Goal: Transaction & Acquisition: Subscribe to service/newsletter

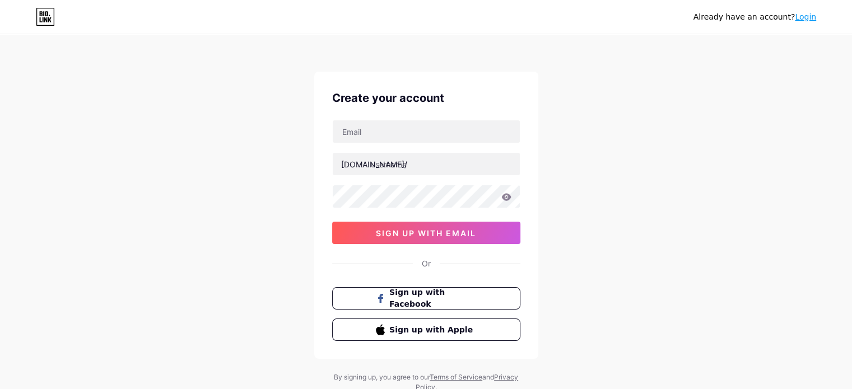
scroll to position [38, 0]
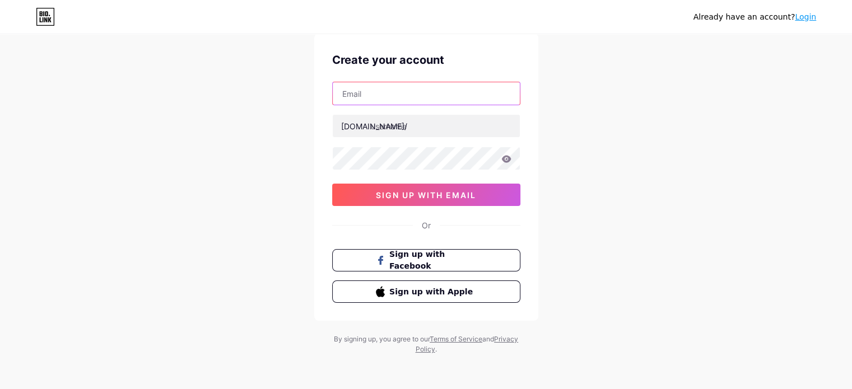
click at [439, 96] on input "text" at bounding box center [426, 93] width 187 height 22
type input "[PERSON_NAME][EMAIL_ADDRESS][DOMAIN_NAME]"
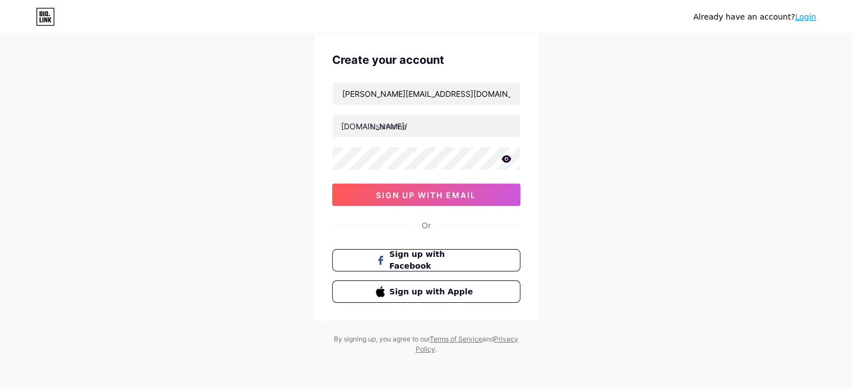
click at [468, 196] on span "sign up with email" at bounding box center [426, 196] width 100 height 10
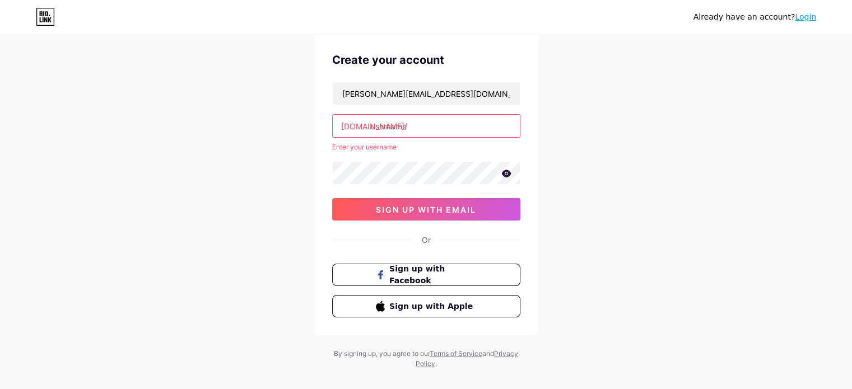
click at [416, 127] on input "text" at bounding box center [426, 126] width 187 height 22
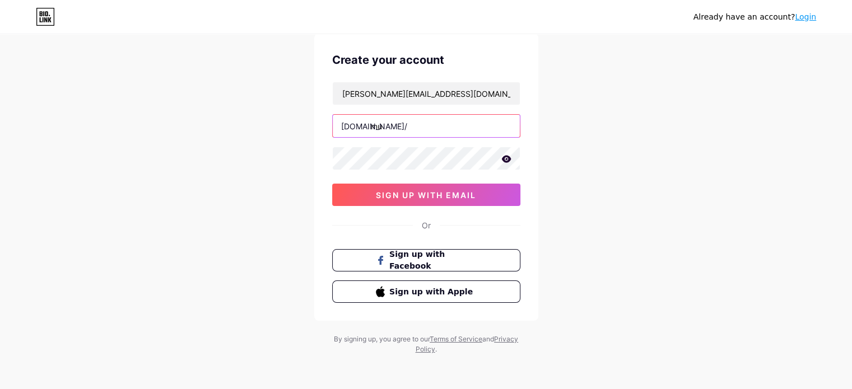
type input "m"
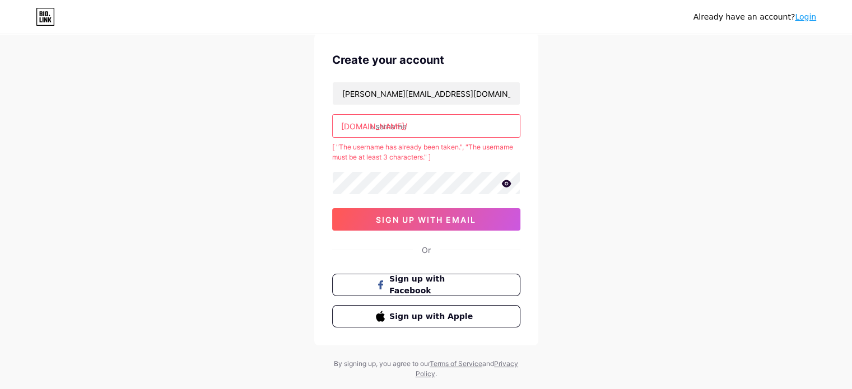
type input "m"
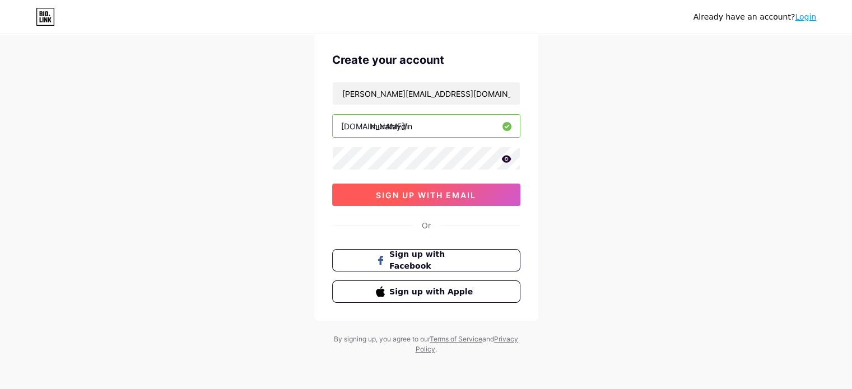
type input "murataydin"
click at [460, 196] on span "sign up with email" at bounding box center [426, 196] width 100 height 10
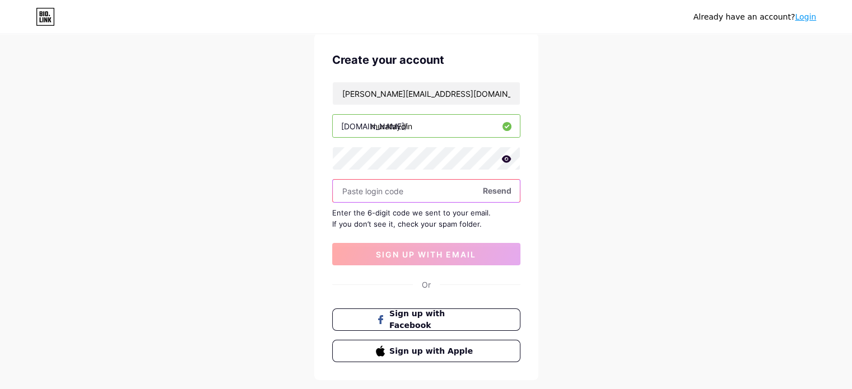
paste input "810693"
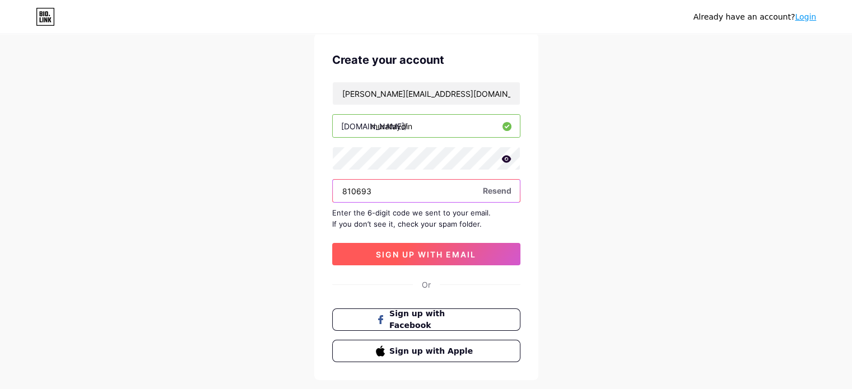
type input "810693"
click at [487, 246] on button "sign up with email" at bounding box center [426, 254] width 188 height 22
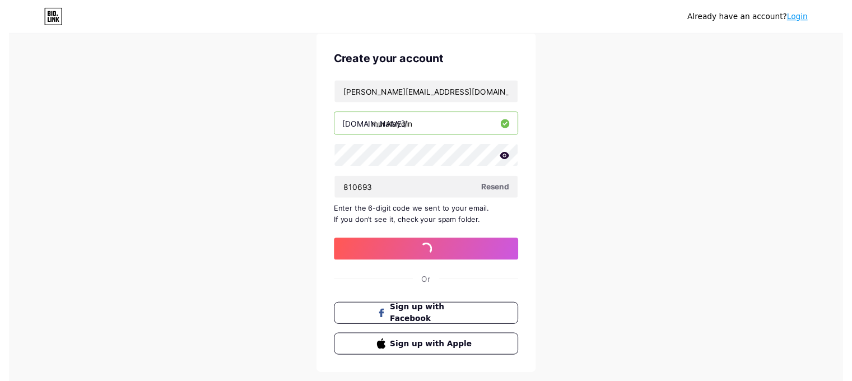
scroll to position [0, 0]
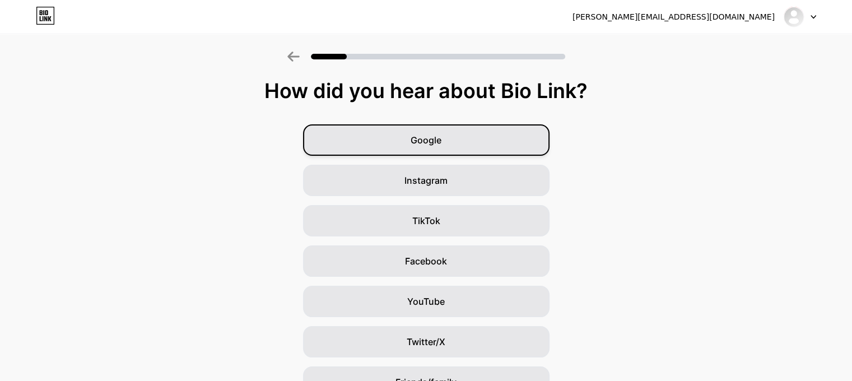
click at [483, 140] on div "Google" at bounding box center [426, 139] width 247 height 31
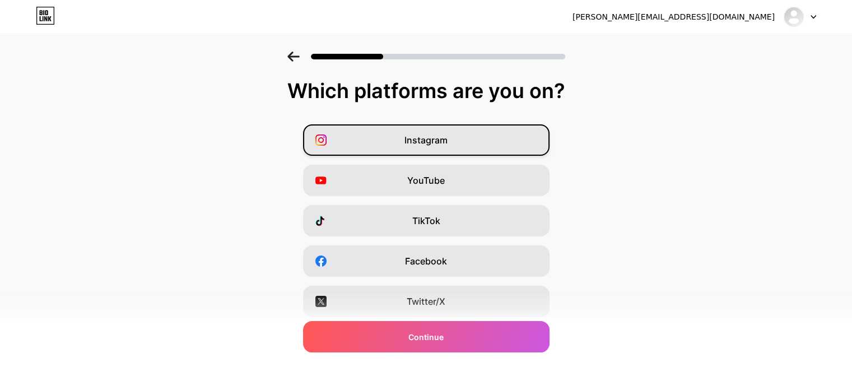
click at [494, 147] on div "Instagram" at bounding box center [426, 139] width 247 height 31
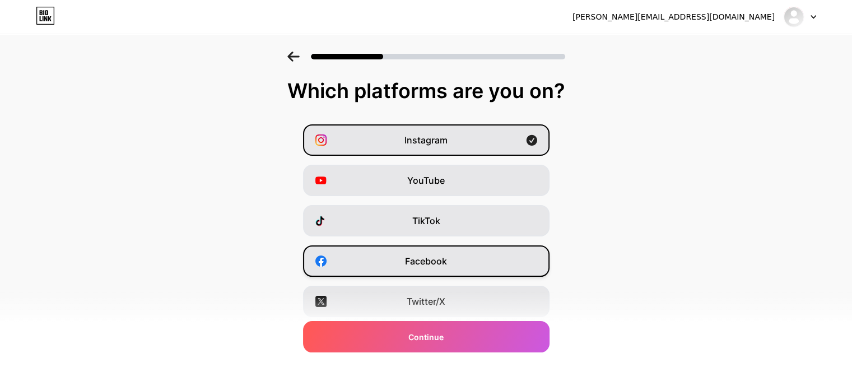
click at [495, 266] on div "Facebook" at bounding box center [426, 260] width 247 height 31
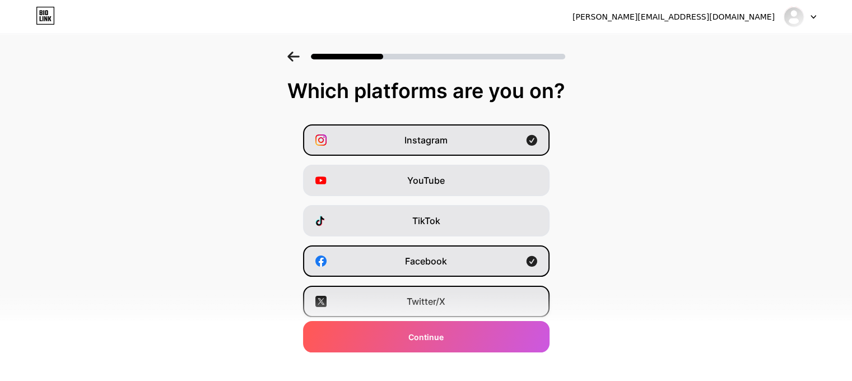
click at [509, 297] on div "Twitter/X" at bounding box center [426, 301] width 247 height 31
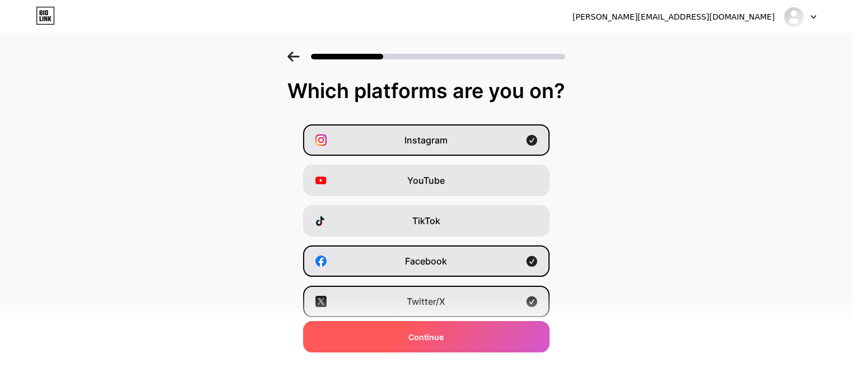
click at [507, 337] on div "Continue" at bounding box center [426, 336] width 247 height 31
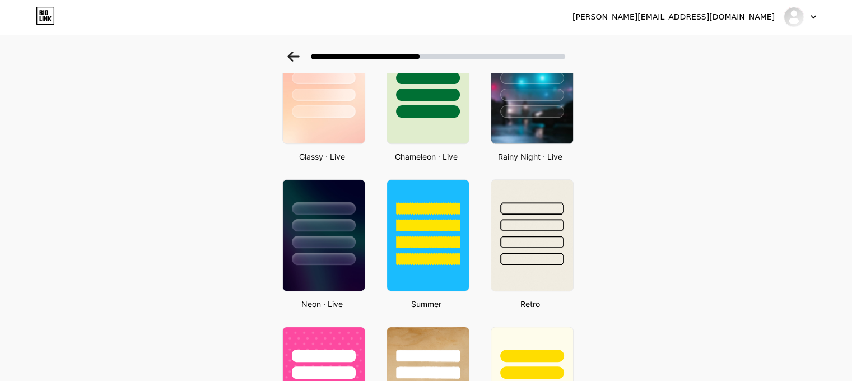
scroll to position [392, 0]
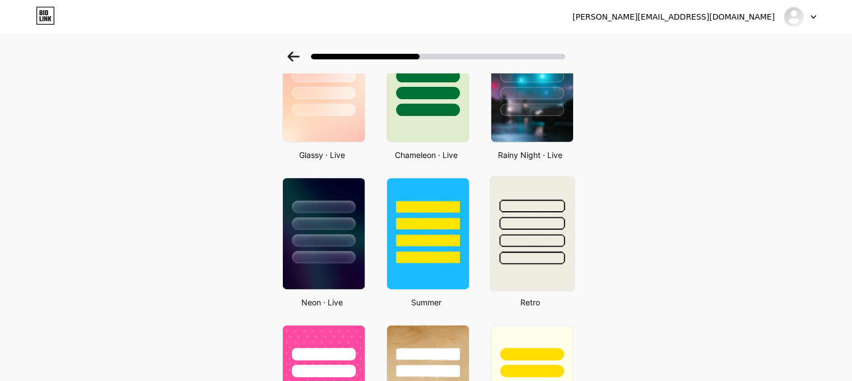
click at [550, 238] on div at bounding box center [532, 240] width 66 height 13
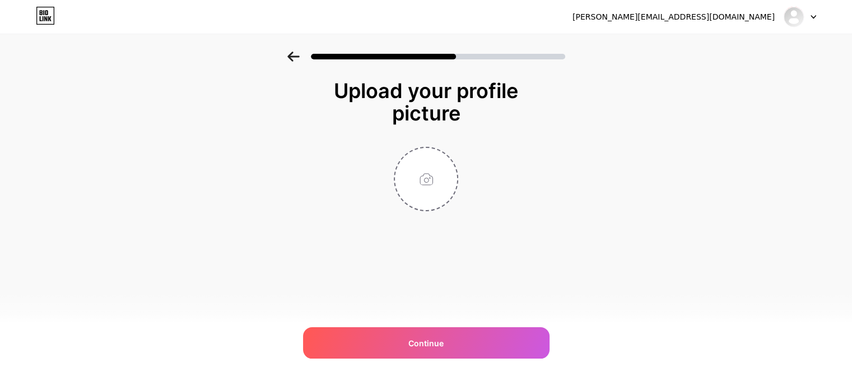
scroll to position [0, 0]
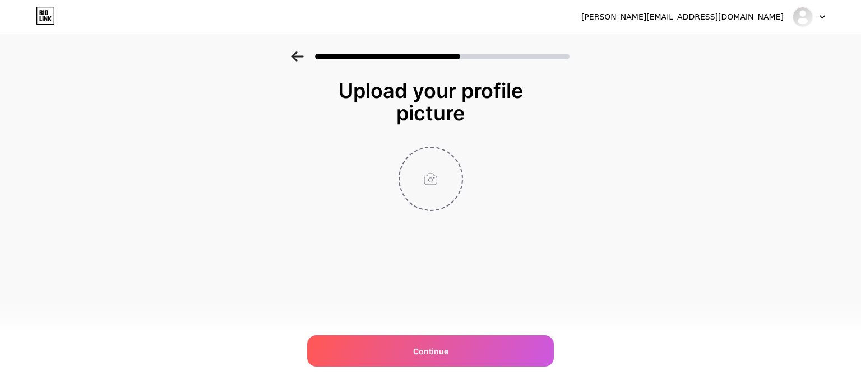
click at [444, 193] on input "file" at bounding box center [431, 179] width 62 height 62
type input "C:\fakepath\WhatsApp Image [DATE] 22.34.54.jpeg"
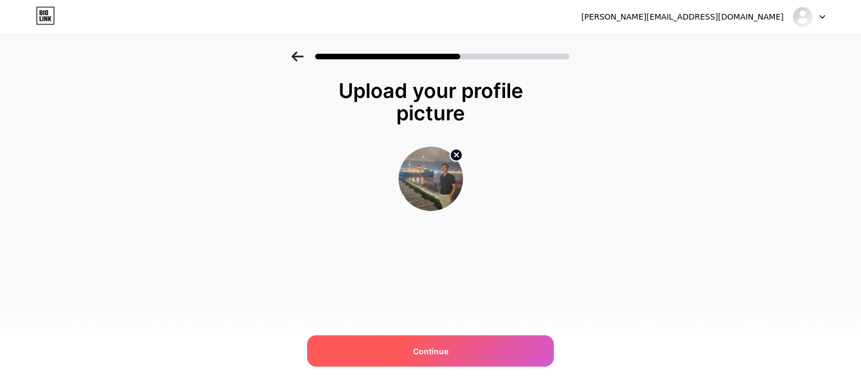
click at [484, 358] on div "Continue" at bounding box center [430, 351] width 247 height 31
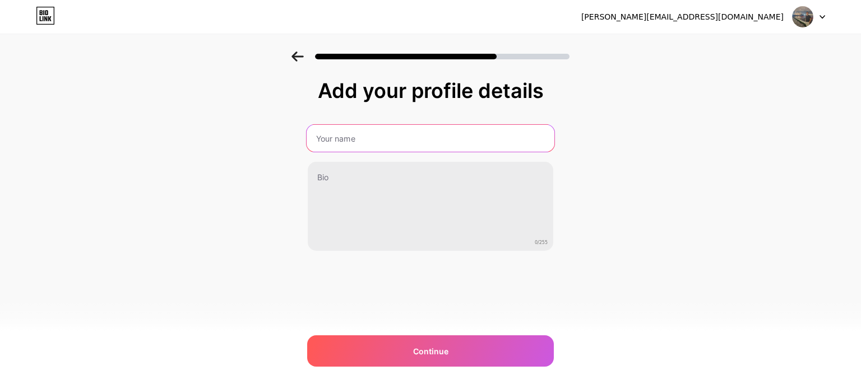
click at [395, 136] on input "text" at bounding box center [431, 138] width 248 height 27
type input "m"
type input "[PERSON_NAME]"
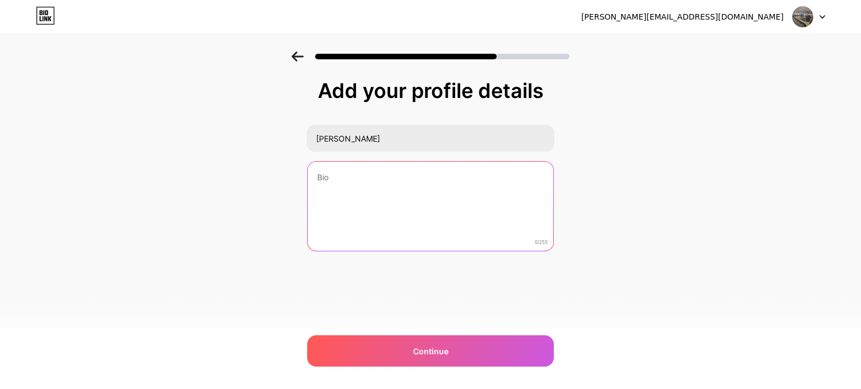
click at [391, 179] on textarea at bounding box center [430, 207] width 245 height 90
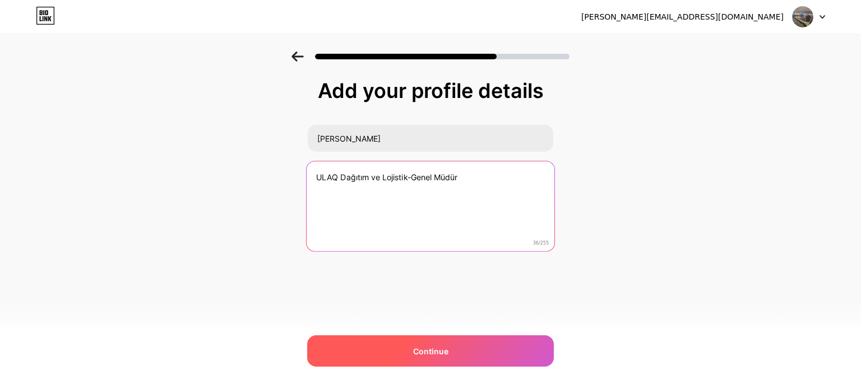
type textarea "ULAQ Dağıtım ve Lojistik-Genel Müdür"
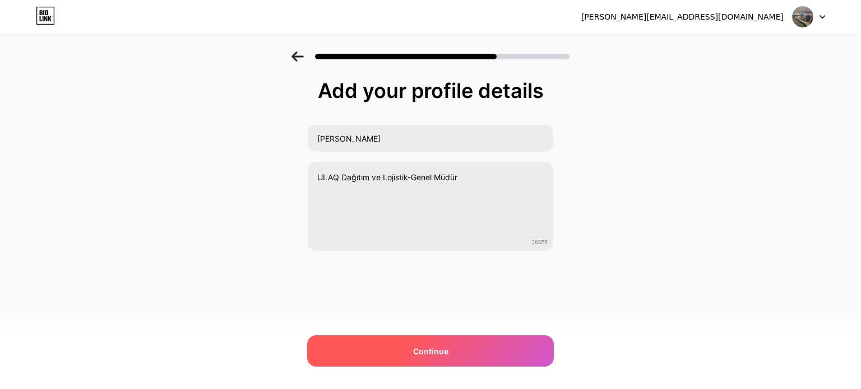
click at [480, 348] on div "Continue" at bounding box center [430, 351] width 247 height 31
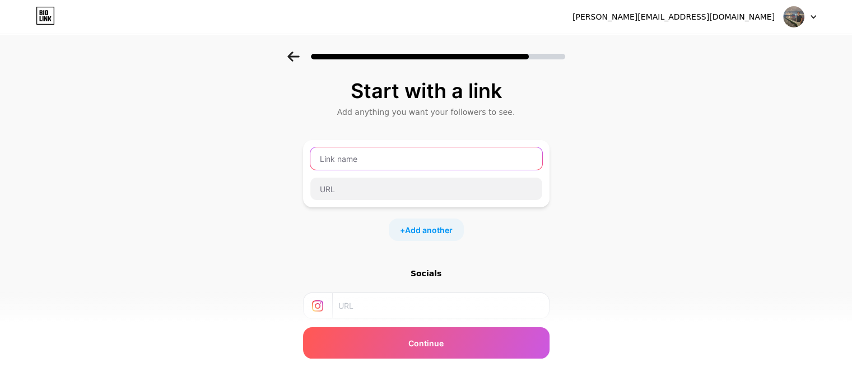
click at [398, 163] on input "text" at bounding box center [426, 158] width 232 height 22
paste input "[URL][DOMAIN_NAME]"
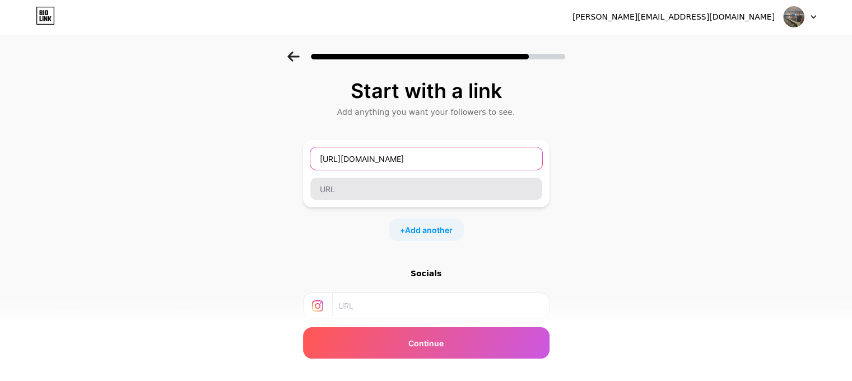
type input "[URL][DOMAIN_NAME]"
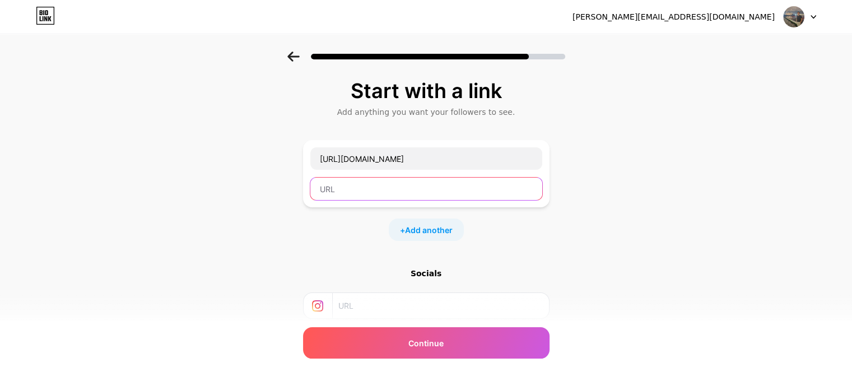
click at [454, 186] on input "text" at bounding box center [426, 189] width 232 height 22
paste input "[URL][DOMAIN_NAME]"
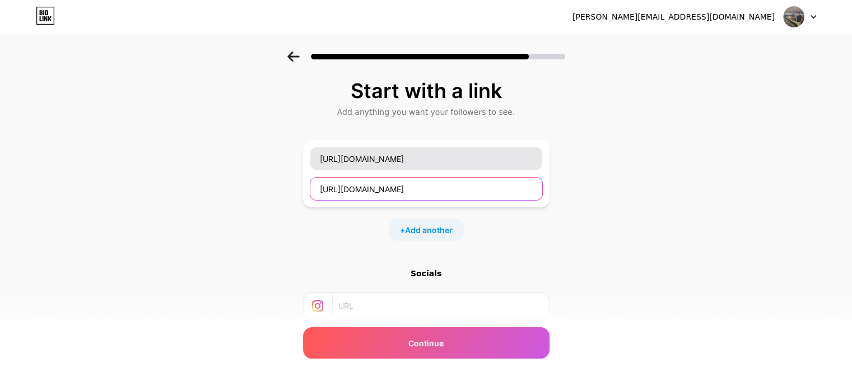
type input "[URL][DOMAIN_NAME]"
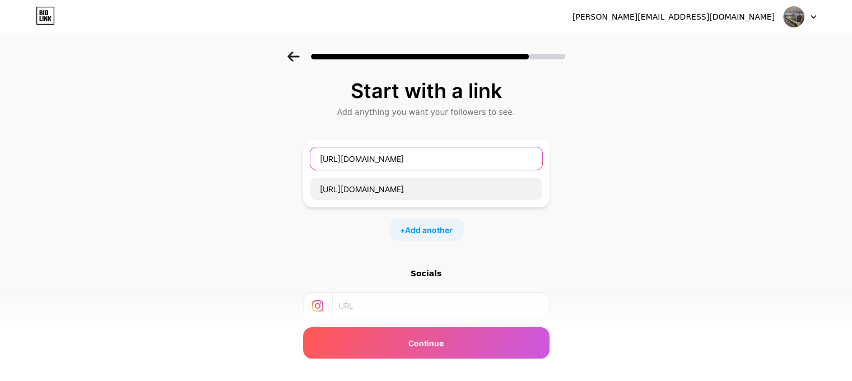
drag, startPoint x: 443, startPoint y: 163, endPoint x: 299, endPoint y: 160, distance: 144.6
click at [299, 160] on div "Start with a link Add anything you want your followers to see. [URL][DOMAIN_NAM…" at bounding box center [426, 249] width 852 height 394
type input "ULAQ"
click at [453, 232] on span "Add another" at bounding box center [429, 230] width 48 height 12
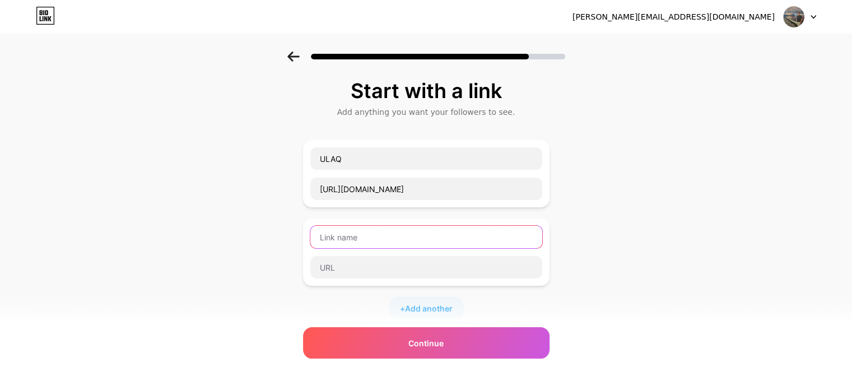
click at [448, 232] on input "text" at bounding box center [426, 237] width 232 height 22
type input "DNSN"
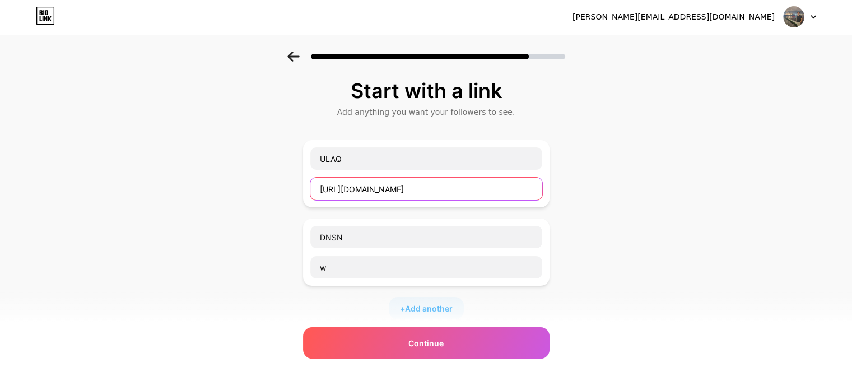
drag, startPoint x: 424, startPoint y: 191, endPoint x: 290, endPoint y: 190, distance: 133.4
click at [293, 191] on div "Start with a link Add anything you want your followers to see. ULAQ [URL][DOMAI…" at bounding box center [426, 288] width 852 height 472
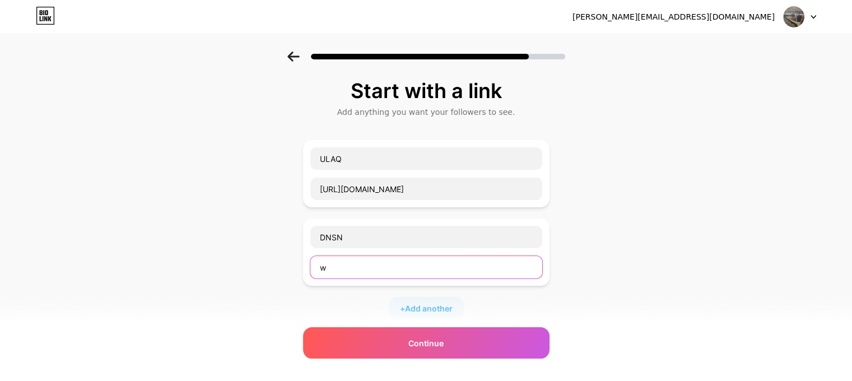
drag, startPoint x: 388, startPoint y: 268, endPoint x: 290, endPoint y: 271, distance: 98.1
click at [290, 271] on div "Start with a link Add anything you want your followers to see. ULAQ [URL][DOMAI…" at bounding box center [426, 288] width 852 height 472
paste input "[URL][DOMAIN_NAME]"
click at [387, 268] on input "[URL][DOMAIN_NAME]" at bounding box center [426, 267] width 232 height 22
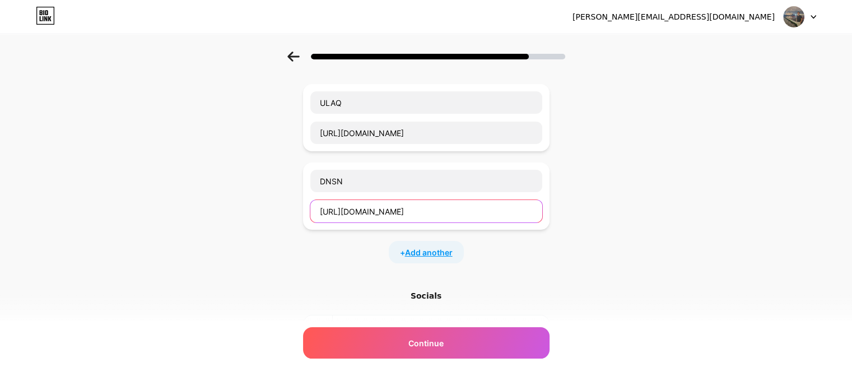
type input "[URL][DOMAIN_NAME]"
click at [426, 252] on span "Add another" at bounding box center [429, 253] width 48 height 12
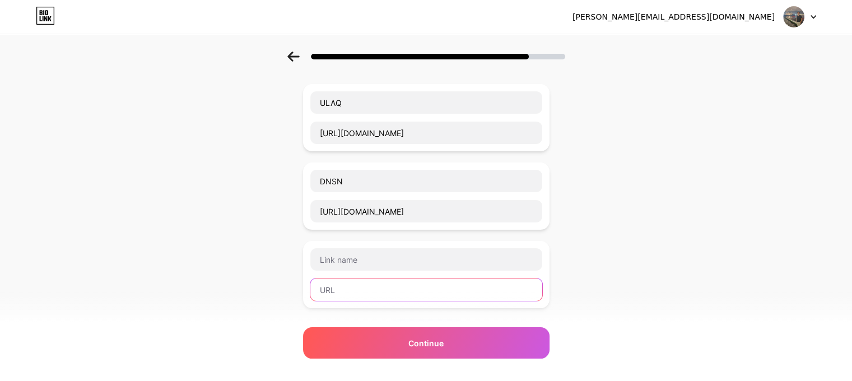
click at [412, 289] on input "text" at bounding box center [426, 290] width 232 height 22
paste input "[URL][DOMAIN_NAME]"
click at [388, 289] on input "[URL][DOMAIN_NAME]" at bounding box center [426, 290] width 232 height 22
type input "[URL][DOMAIN_NAME]"
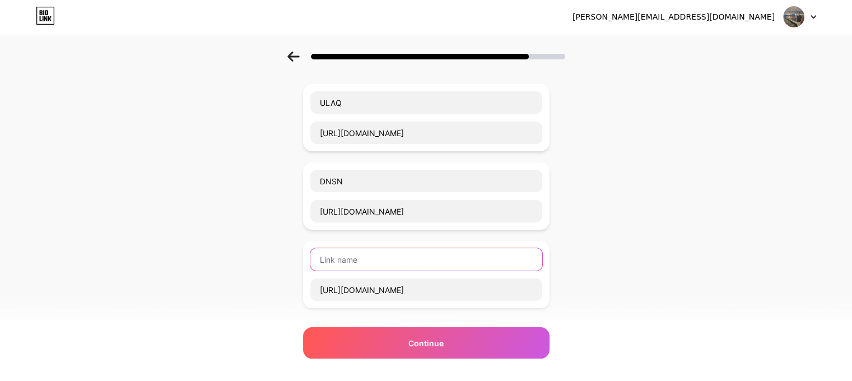
click at [377, 270] on div at bounding box center [426, 260] width 233 height 24
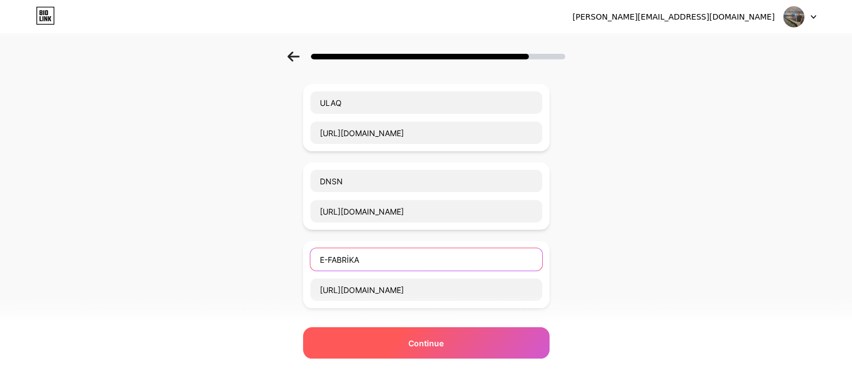
type input "E-FABRİKA"
click at [439, 334] on div "Continue" at bounding box center [426, 342] width 247 height 31
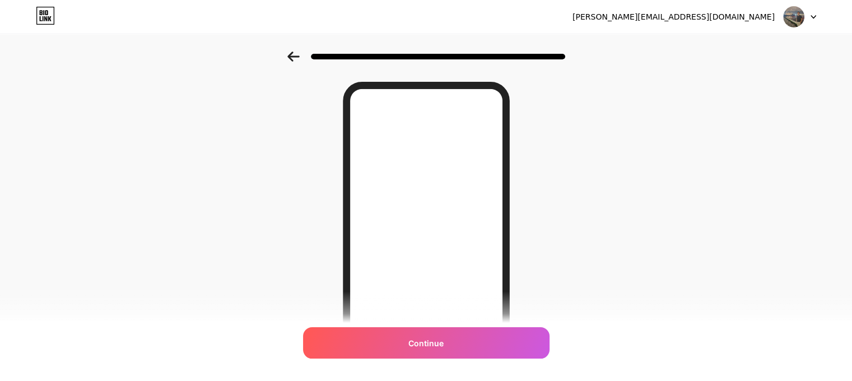
scroll to position [13, 0]
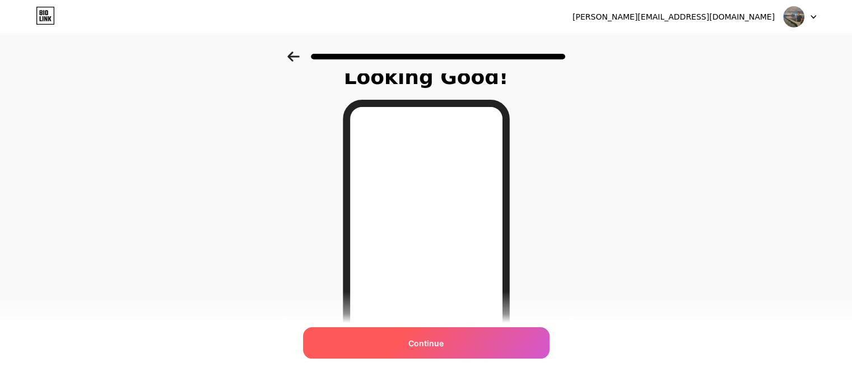
click at [444, 339] on span "Continue" at bounding box center [426, 343] width 35 height 12
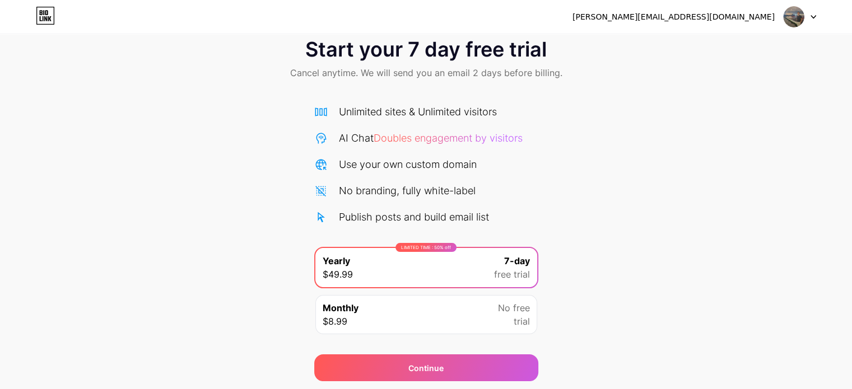
scroll to position [4, 0]
